Goal: Task Accomplishment & Management: Complete application form

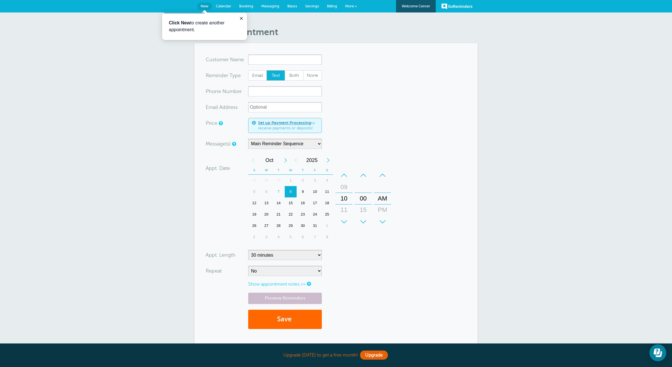
click at [260, 60] on input "x-no-autofill" at bounding box center [285, 59] width 74 height 10
click at [274, 75] on span "armencho@hotmail.com" at bounding box center [285, 77] width 68 height 5
type input "ArmenAbelyanarmencho@hotmail.com3235335636"
type input "[PERSON_NAME]"
type input "(323) 533-5636"
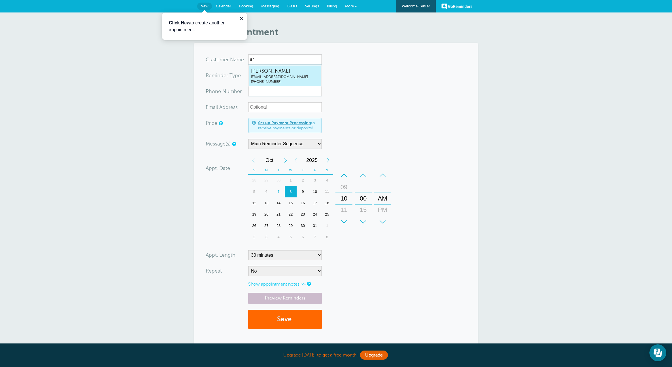
type input "armencho@hotmail.com"
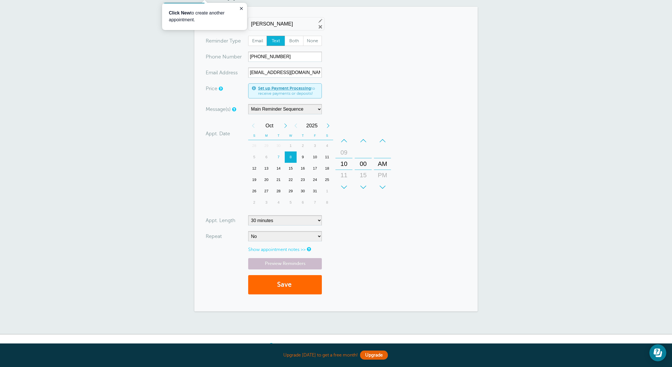
scroll to position [37, 0]
click at [278, 156] on div "7" at bounding box center [279, 156] width 12 height 11
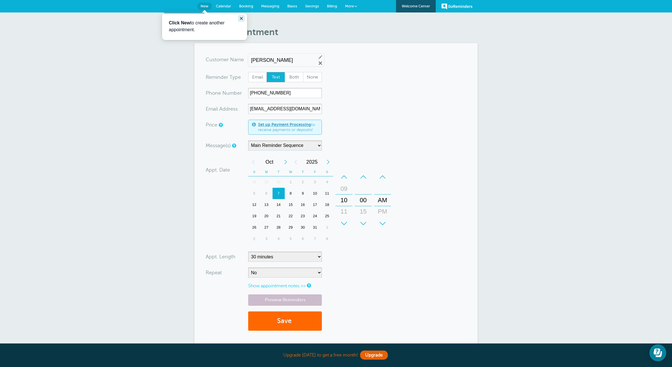
click at [241, 17] on icon "Close guide" at bounding box center [241, 18] width 5 height 5
click at [466, 7] on link "GoReminders" at bounding box center [457, 6] width 31 height 12
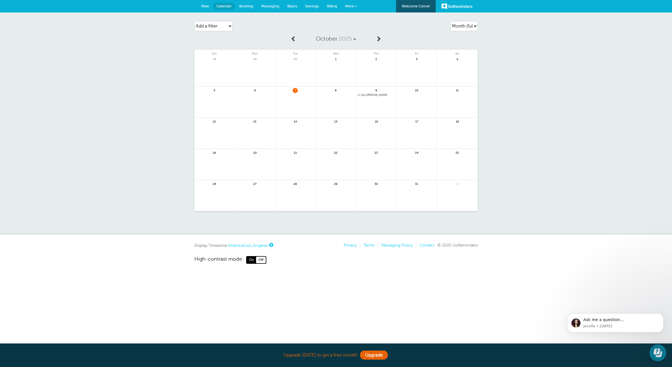
click at [296, 90] on span "7" at bounding box center [295, 90] width 5 height 4
click at [359, 94] on span at bounding box center [359, 95] width 2 height 2
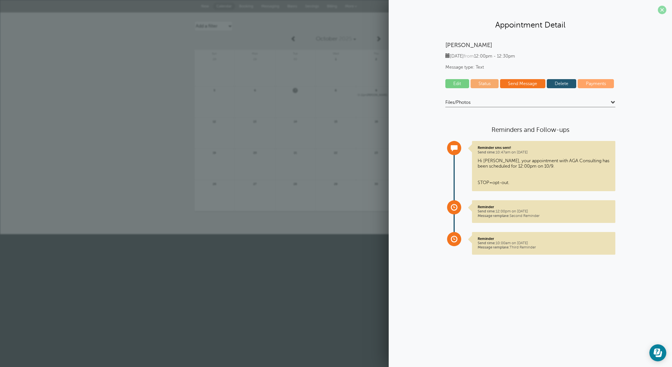
click at [662, 10] on span at bounding box center [662, 10] width 9 height 9
